Goal: Task Accomplishment & Management: Manage account settings

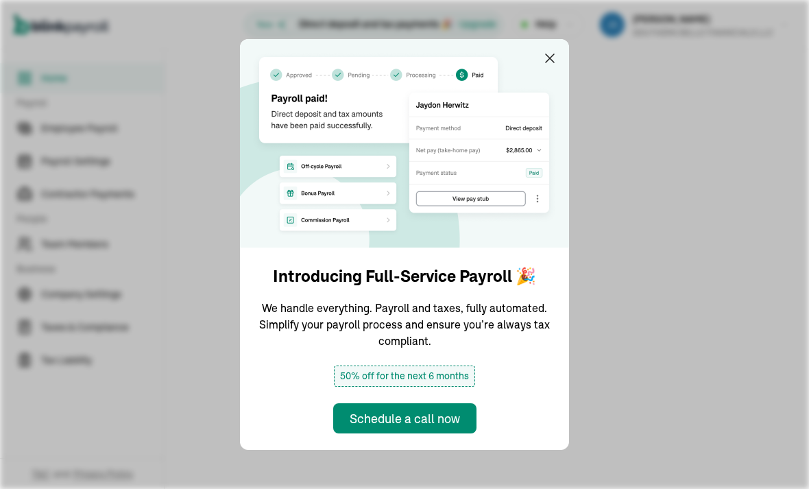
click at [554, 50] on icon "button" at bounding box center [550, 58] width 16 height 16
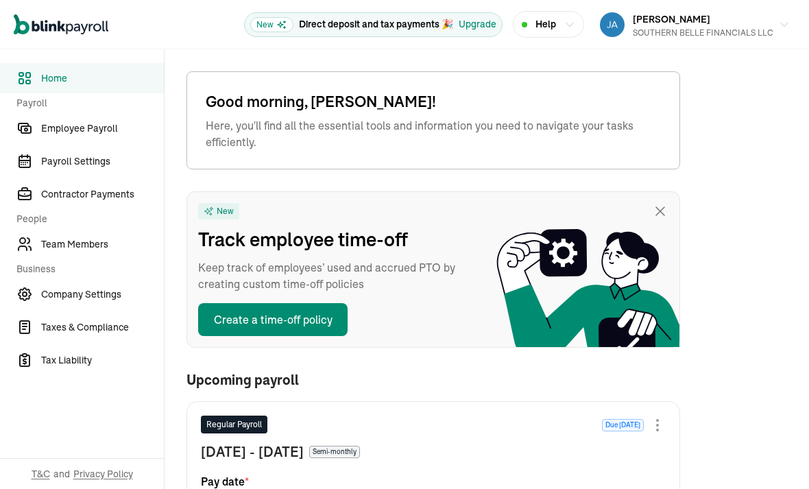
click at [101, 131] on span "Employee Payroll" at bounding box center [102, 128] width 123 height 14
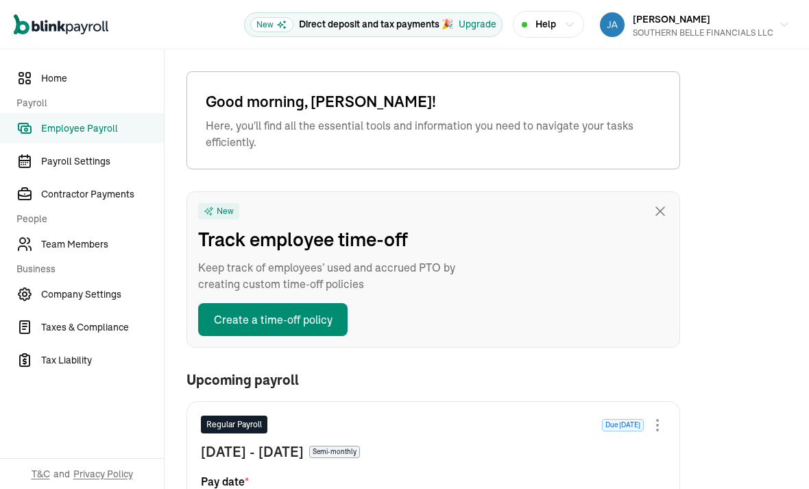
type input "[DATE]"
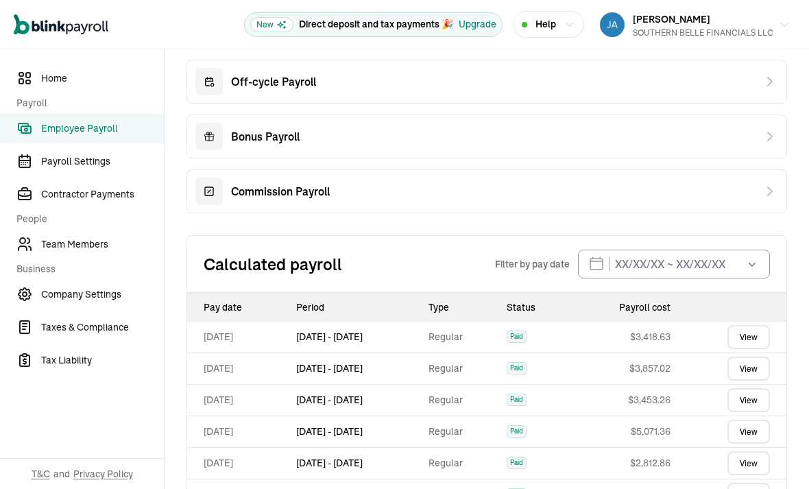
click at [748, 337] on link "View" at bounding box center [749, 337] width 43 height 24
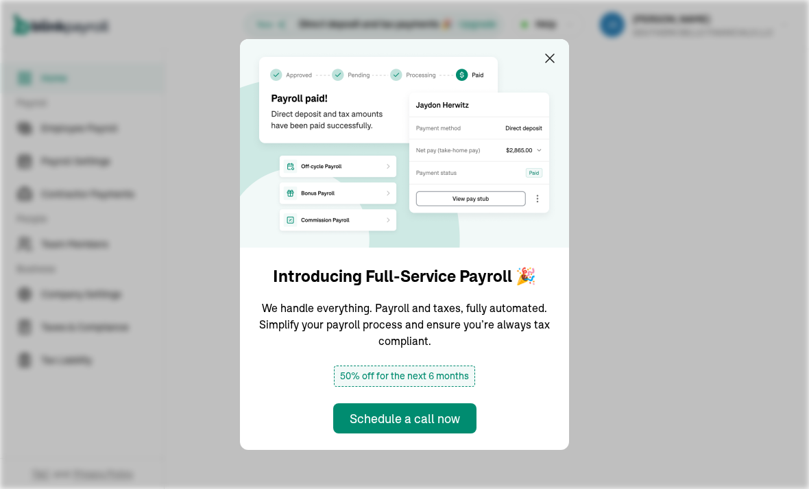
click at [554, 50] on icon "button" at bounding box center [550, 58] width 16 height 16
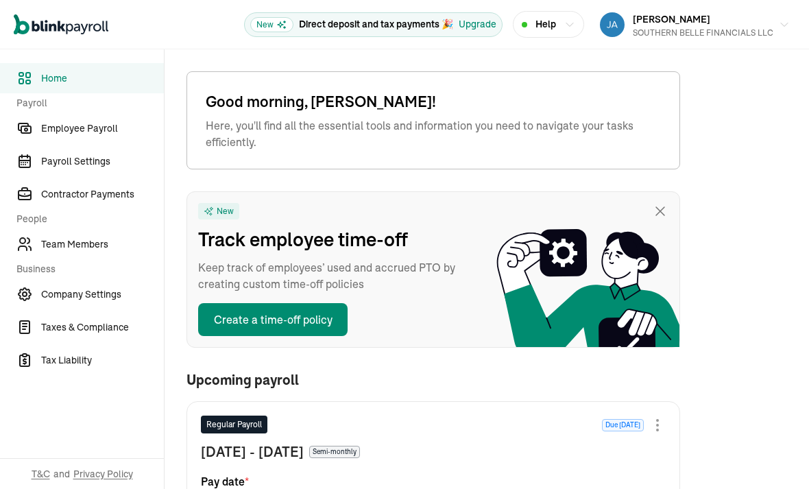
click at [101, 131] on span "Employee Payroll" at bounding box center [102, 128] width 123 height 14
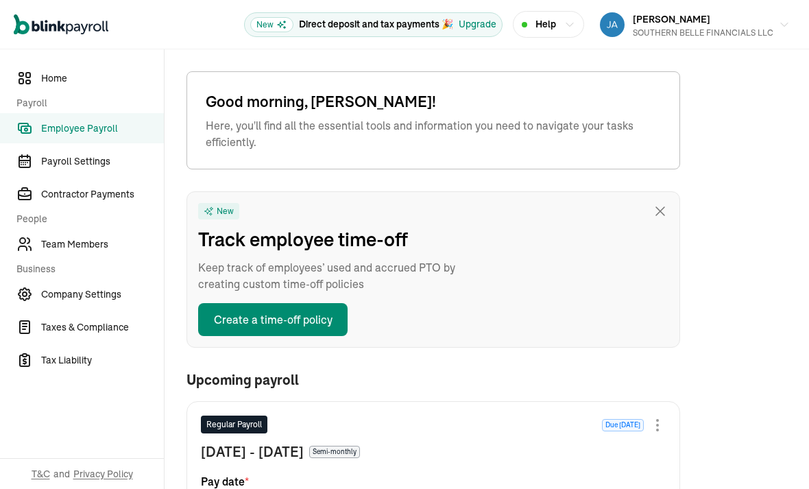
type input "[DATE]"
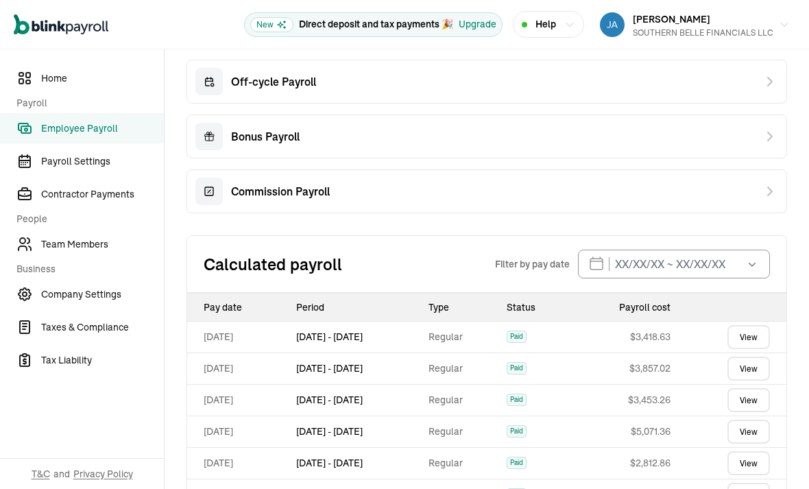
click at [748, 337] on link "View" at bounding box center [749, 337] width 43 height 24
